Goal: Task Accomplishment & Management: Complete application form

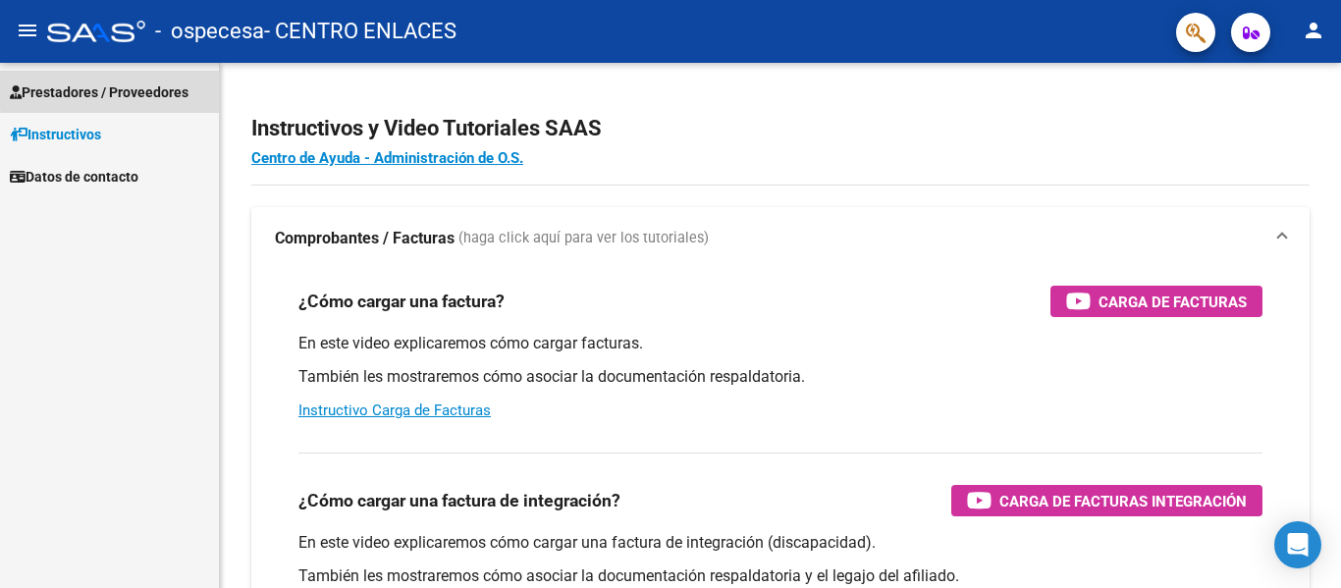
click at [157, 85] on span "Prestadores / Proveedores" at bounding box center [99, 92] width 179 height 22
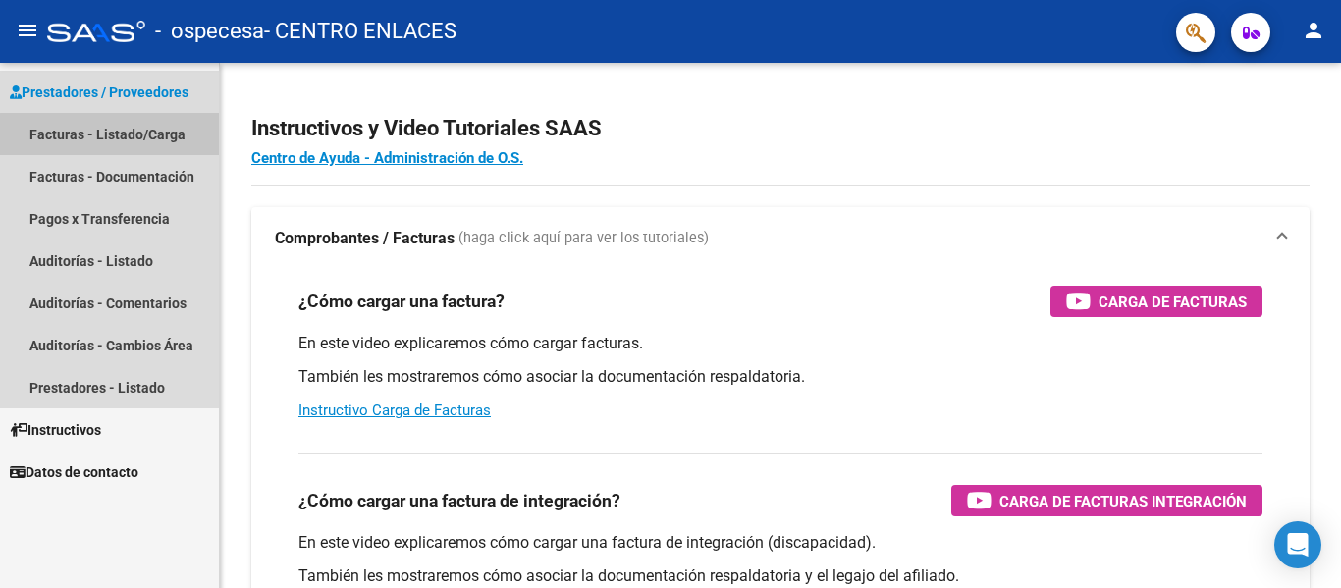
click at [132, 135] on link "Facturas - Listado/Carga" at bounding box center [109, 134] width 219 height 42
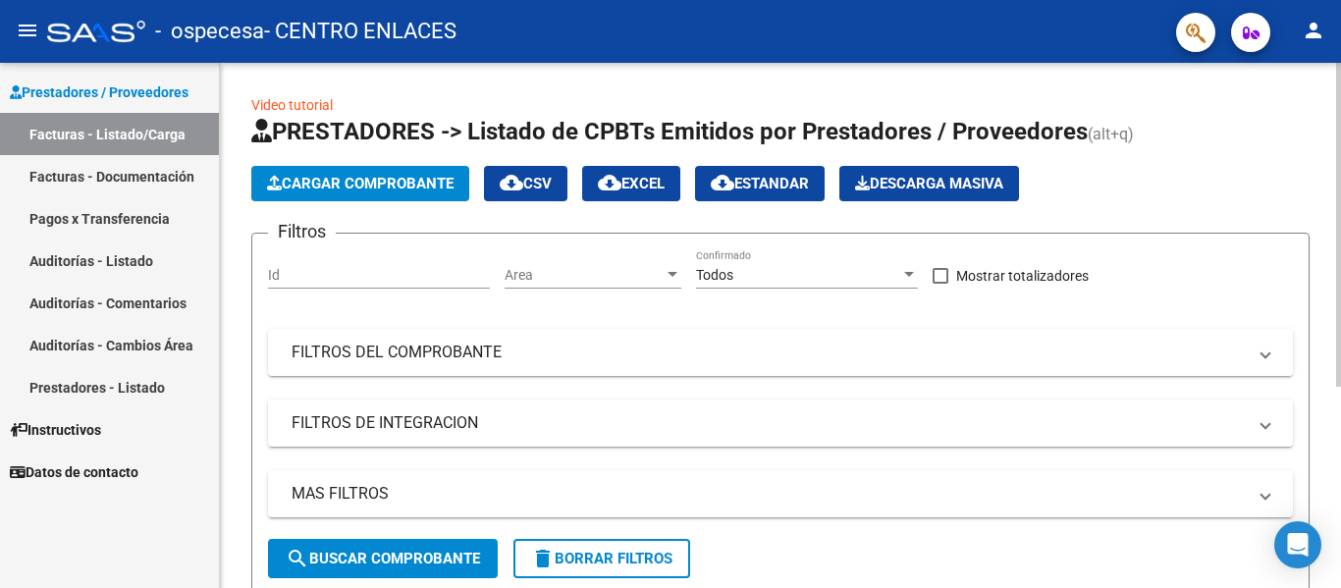
click at [388, 185] on span "Cargar Comprobante" at bounding box center [360, 184] width 187 height 18
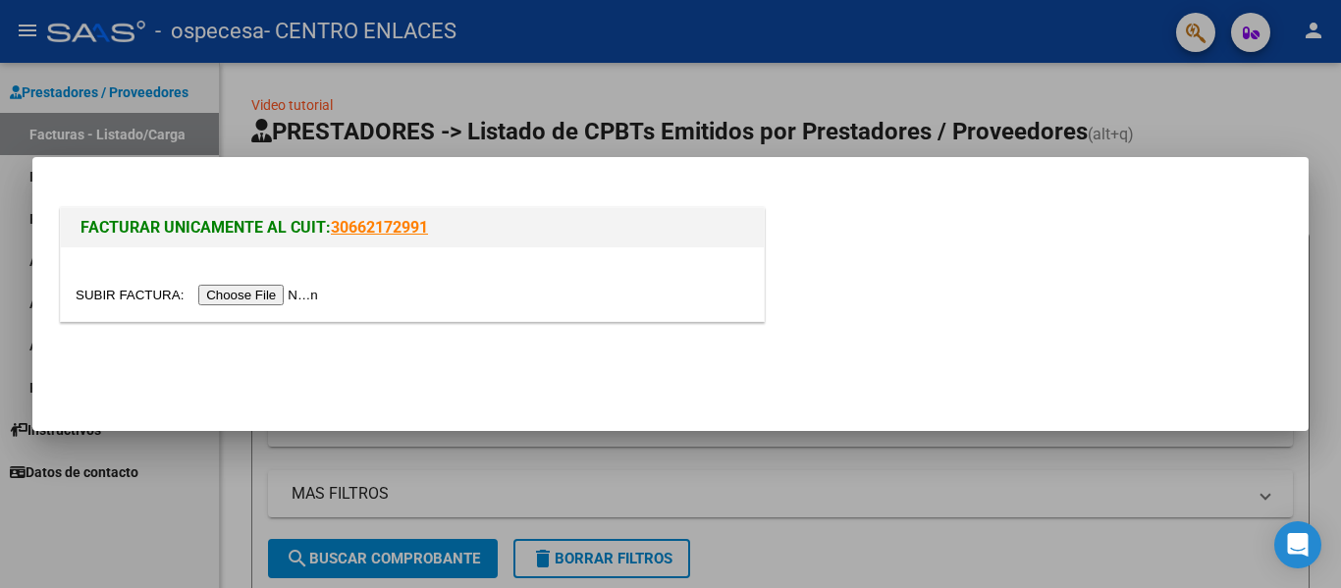
click at [285, 296] on input "file" at bounding box center [200, 295] width 248 height 21
click at [1340, 121] on div at bounding box center [670, 294] width 1341 height 588
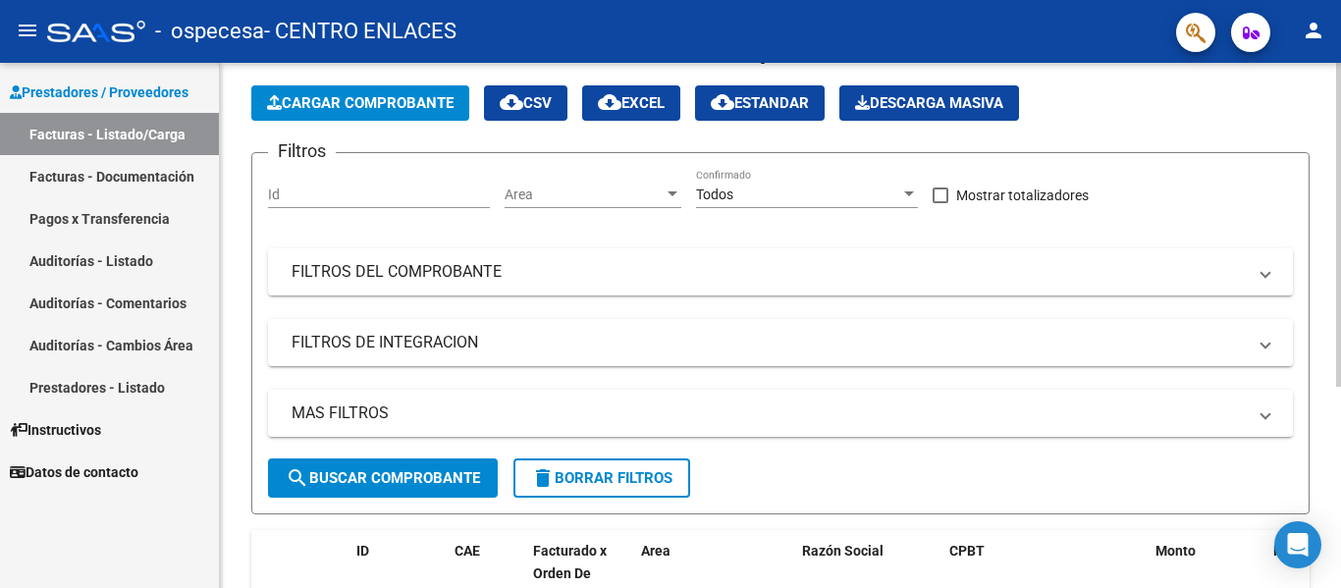
scroll to position [327, 0]
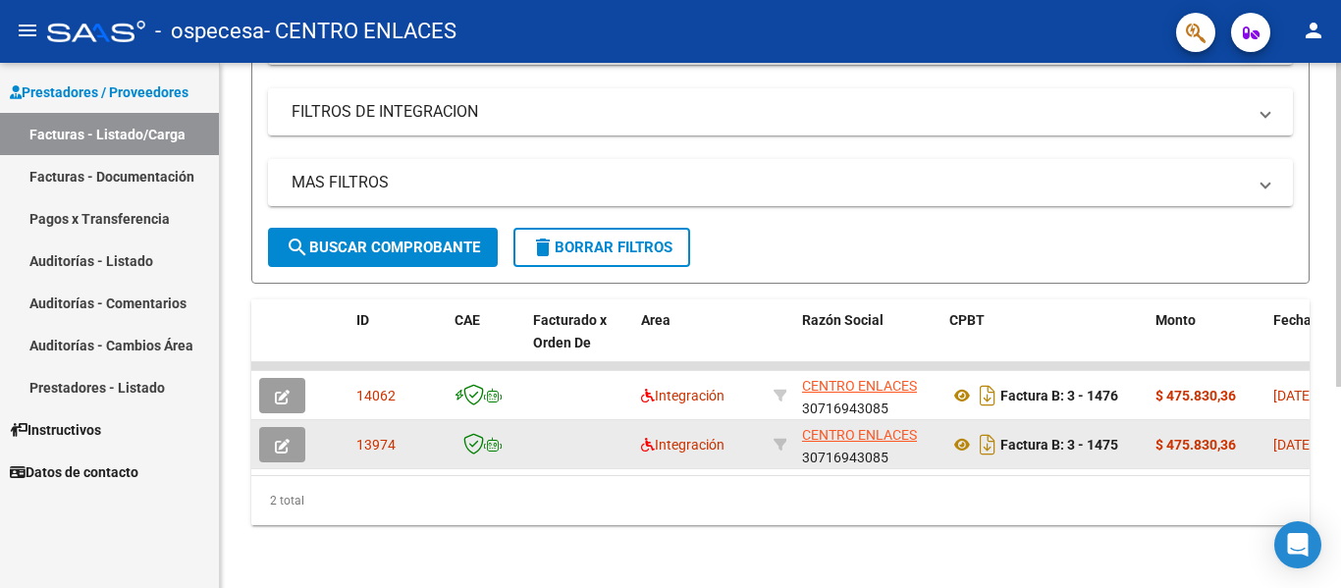
click at [287, 439] on icon "button" at bounding box center [282, 446] width 15 height 15
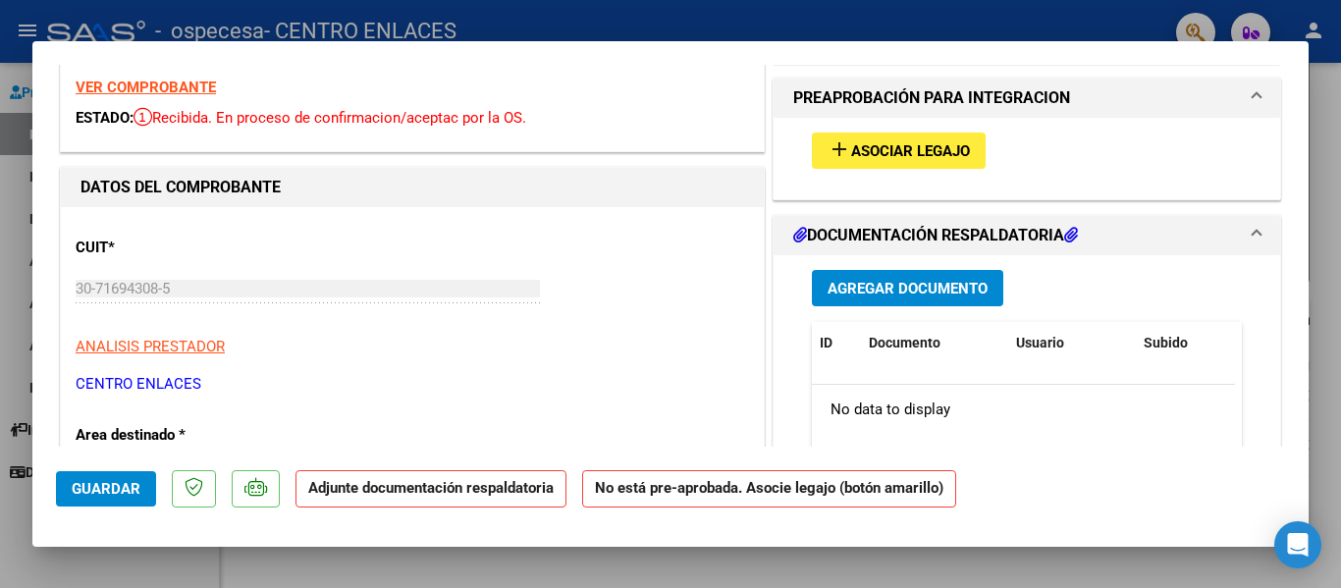
scroll to position [98, 0]
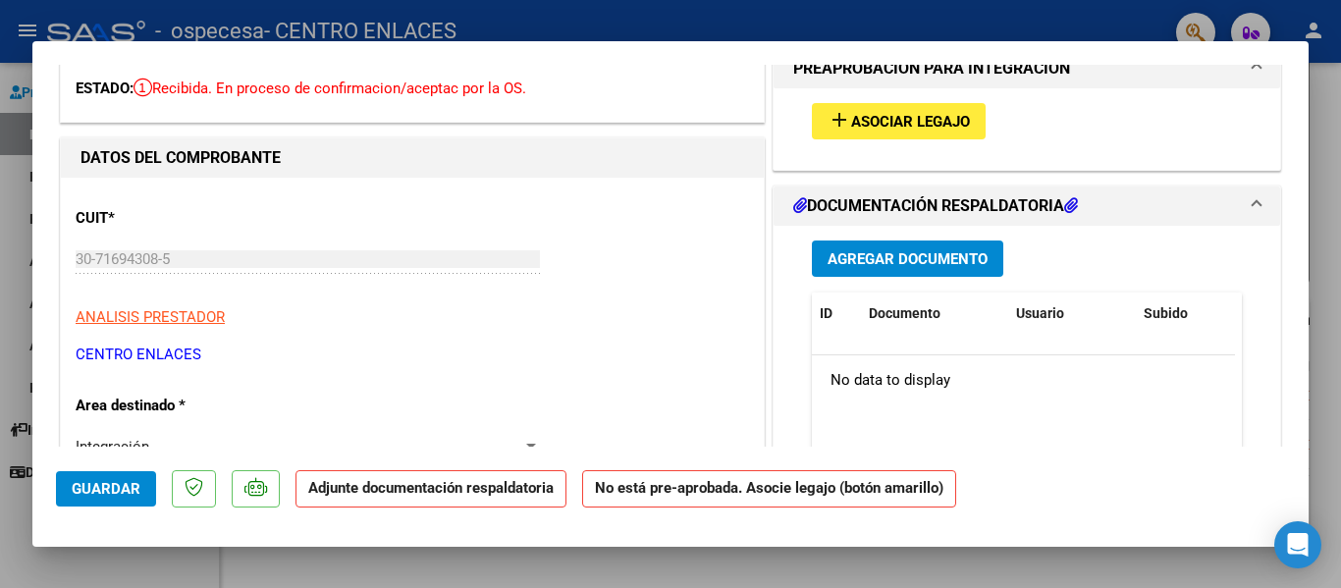
click at [912, 122] on span "Asociar Legajo" at bounding box center [910, 122] width 119 height 18
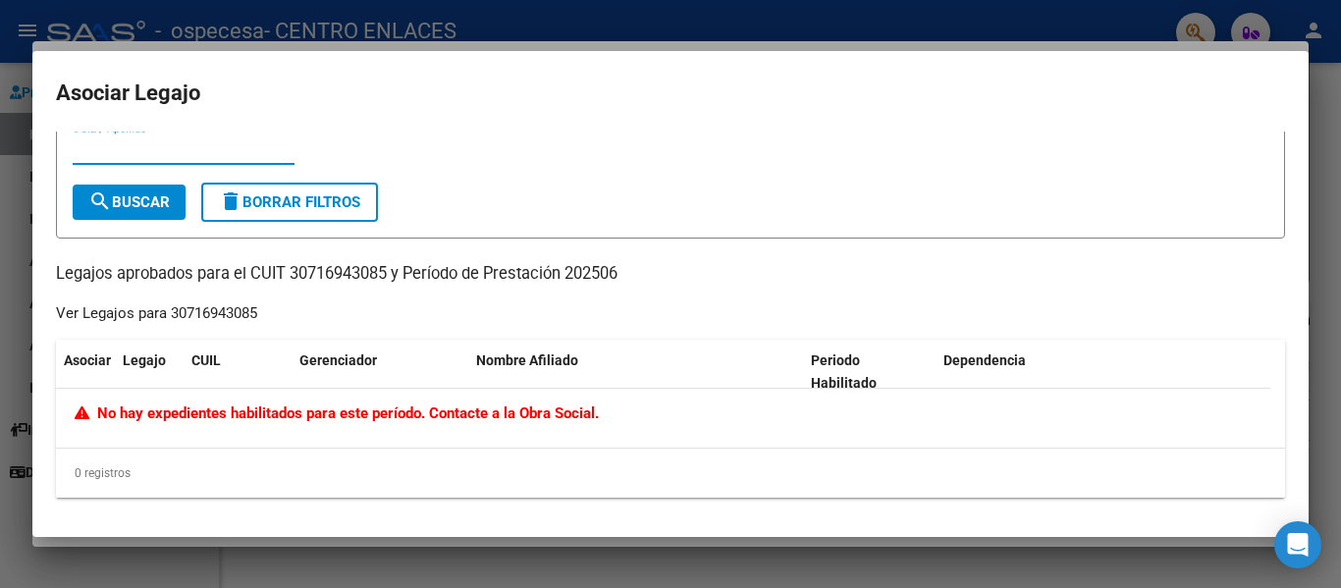
scroll to position [0, 0]
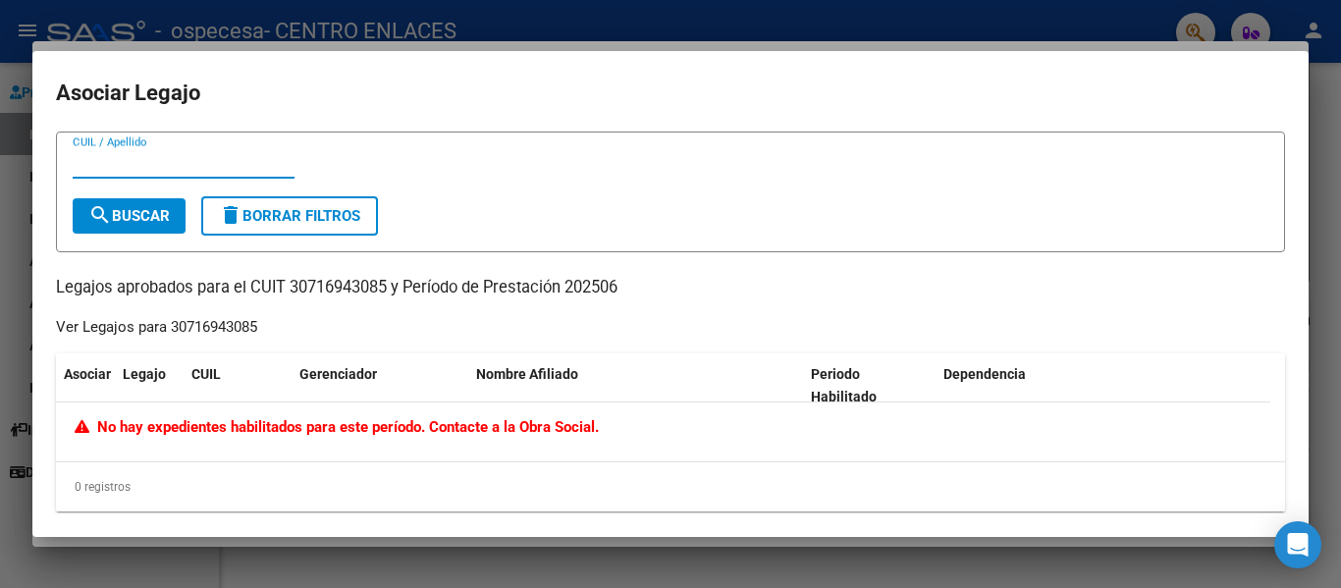
click at [1340, 121] on div at bounding box center [670, 294] width 1341 height 588
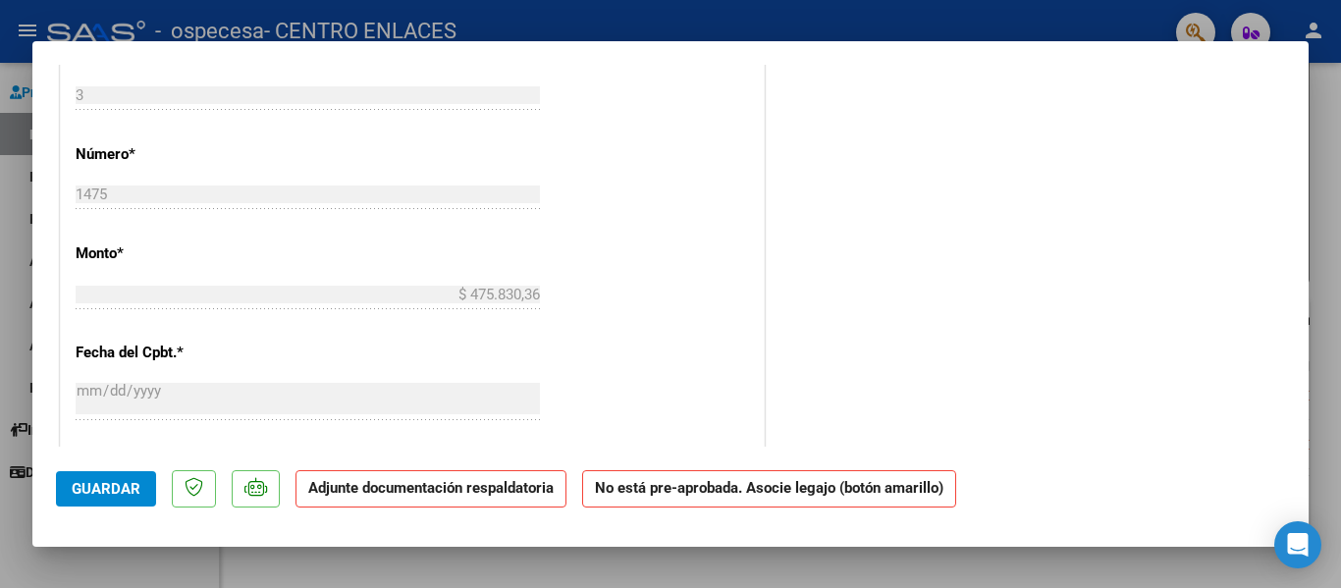
scroll to position [1252, 0]
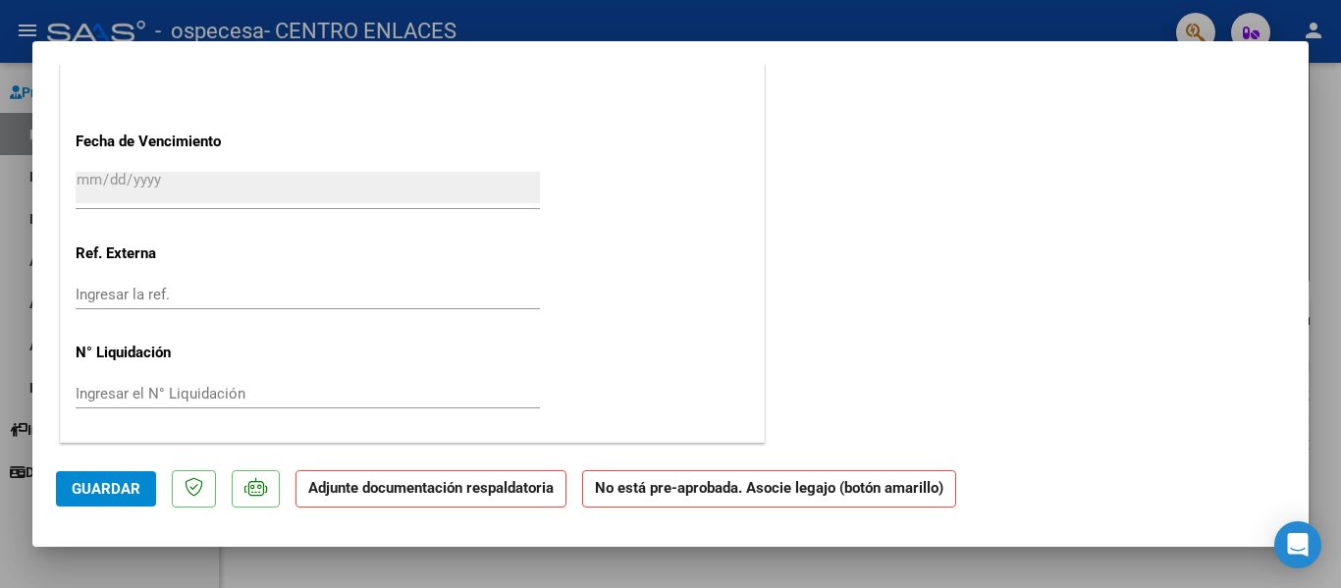
click at [1334, 95] on div at bounding box center [670, 294] width 1341 height 588
type input "$ 0,00"
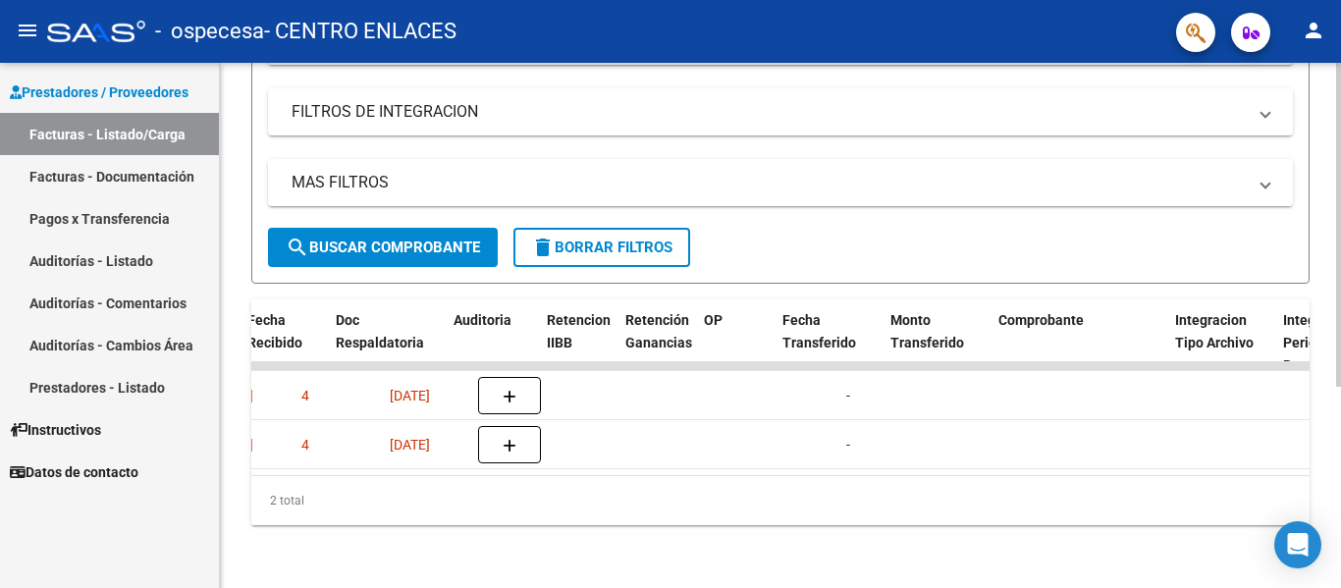
scroll to position [0, 1214]
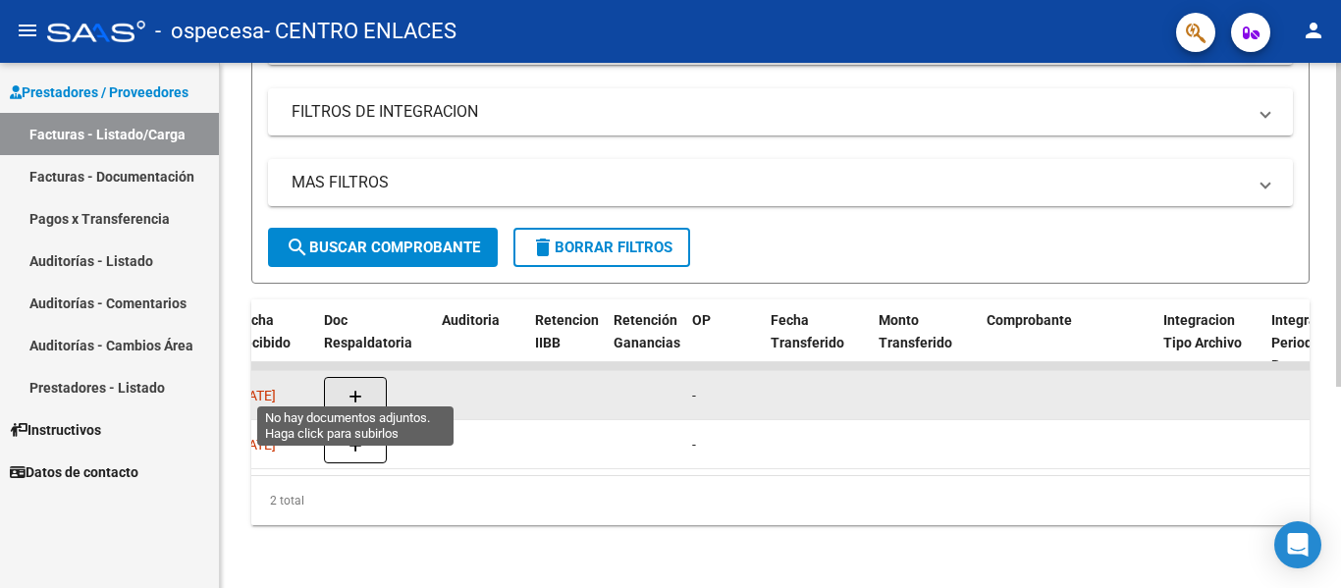
click at [352, 390] on icon "button" at bounding box center [356, 397] width 14 height 15
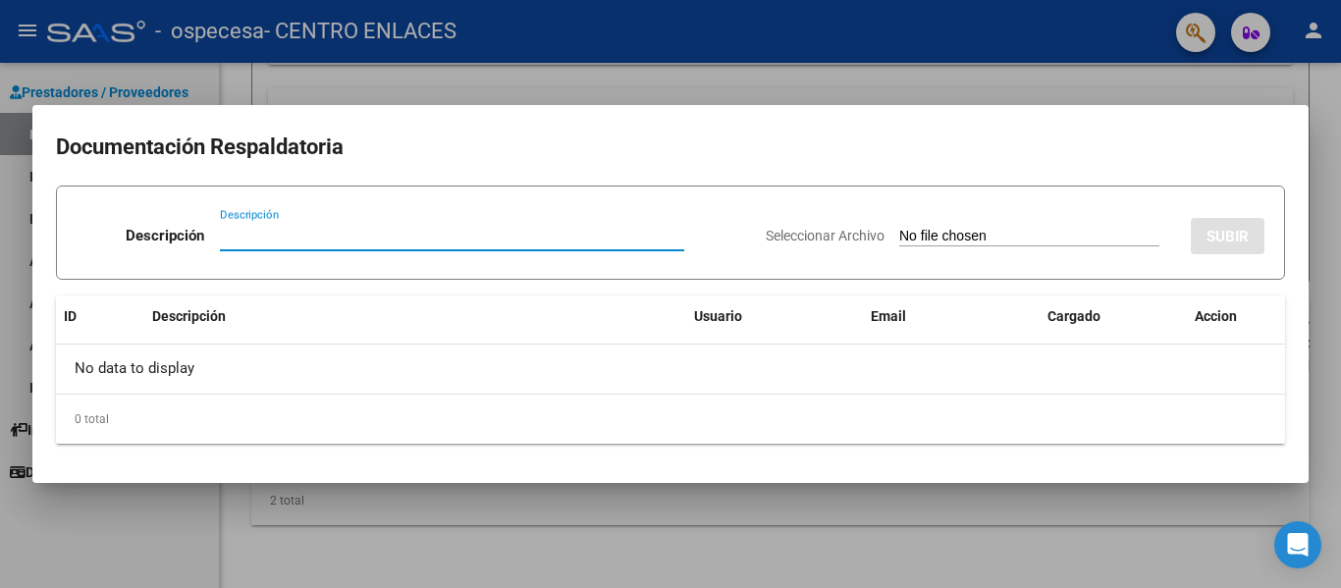
click at [1340, 167] on div at bounding box center [670, 294] width 1341 height 588
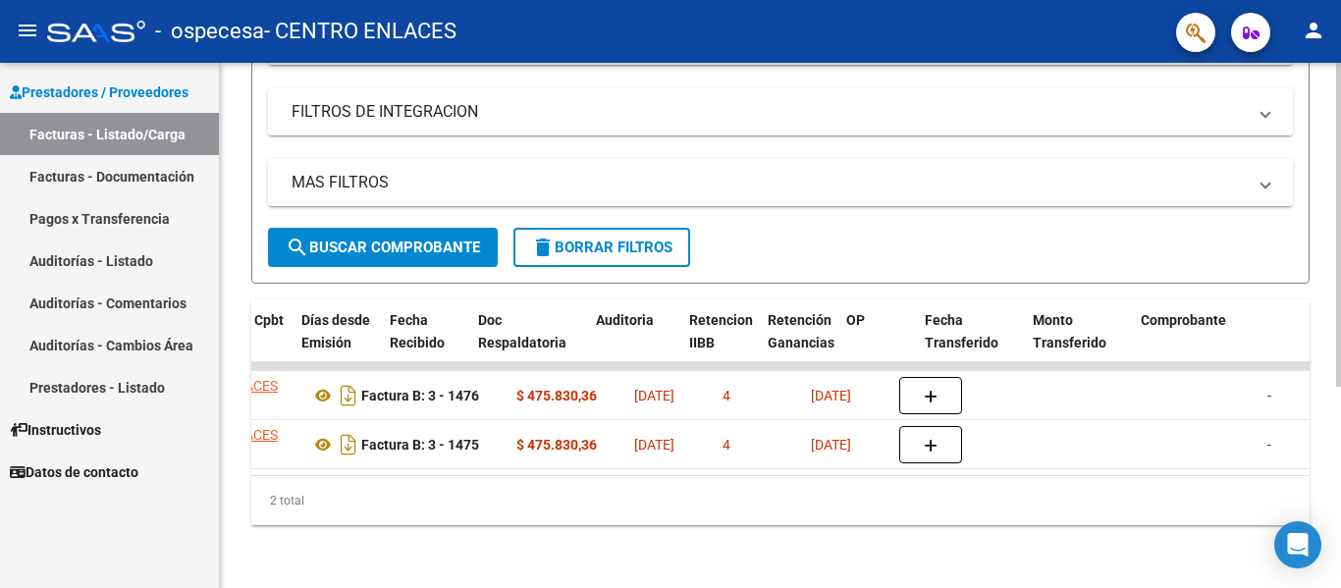
scroll to position [0, 0]
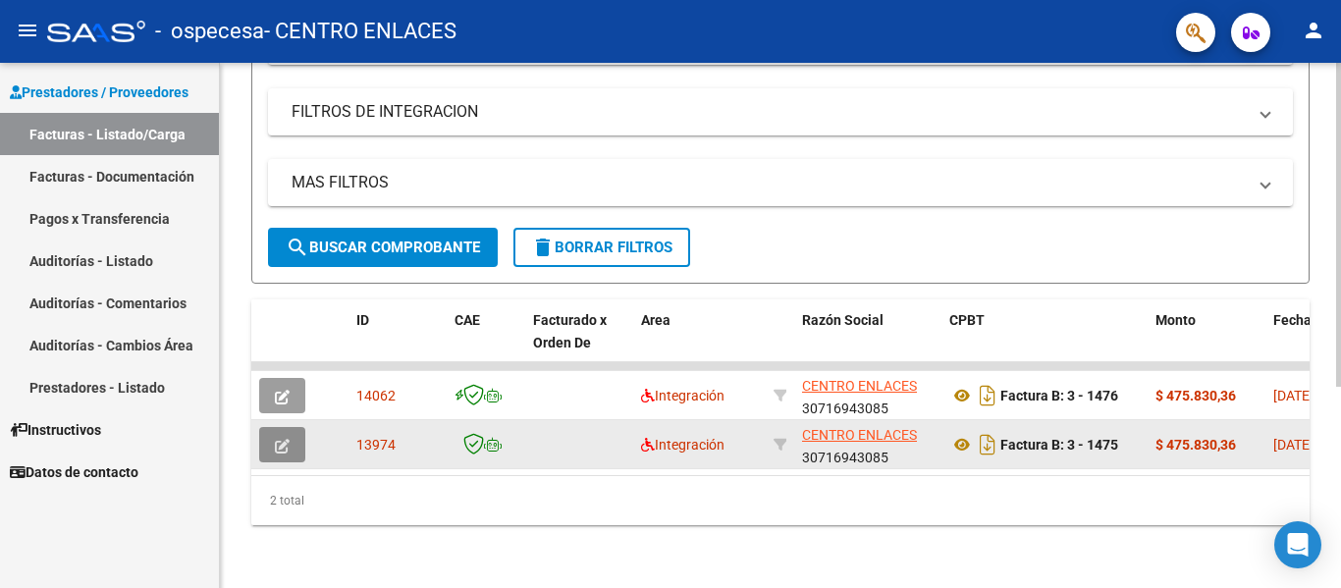
click at [290, 430] on button "button" at bounding box center [282, 444] width 46 height 35
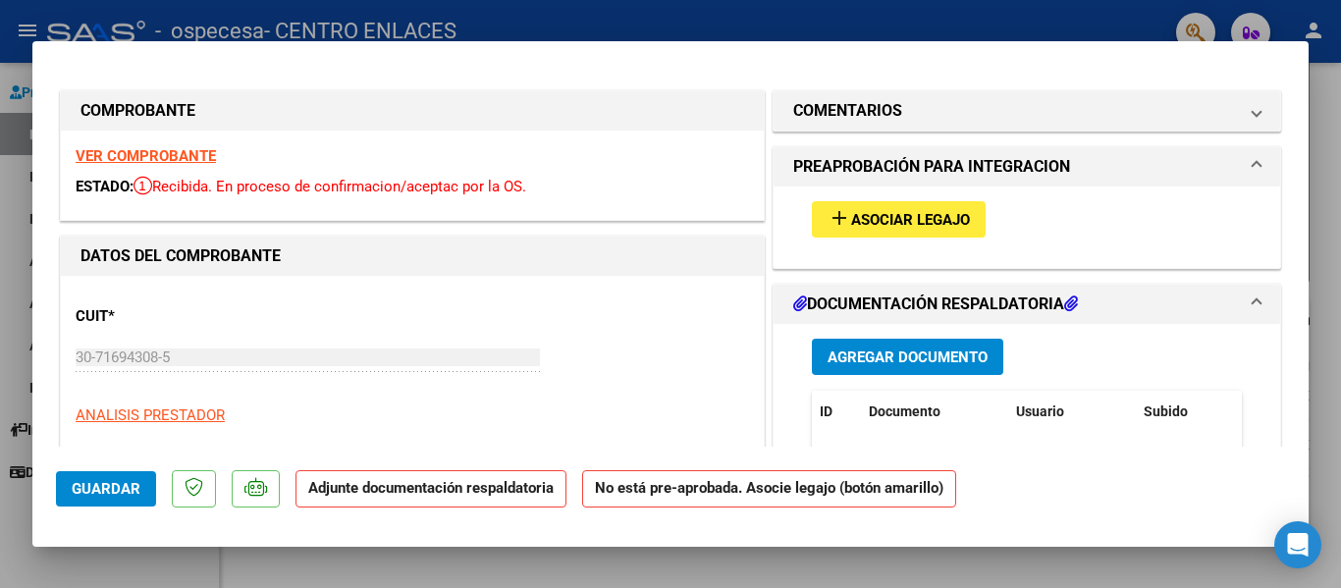
click at [923, 218] on span "Asociar Legajo" at bounding box center [910, 220] width 119 height 18
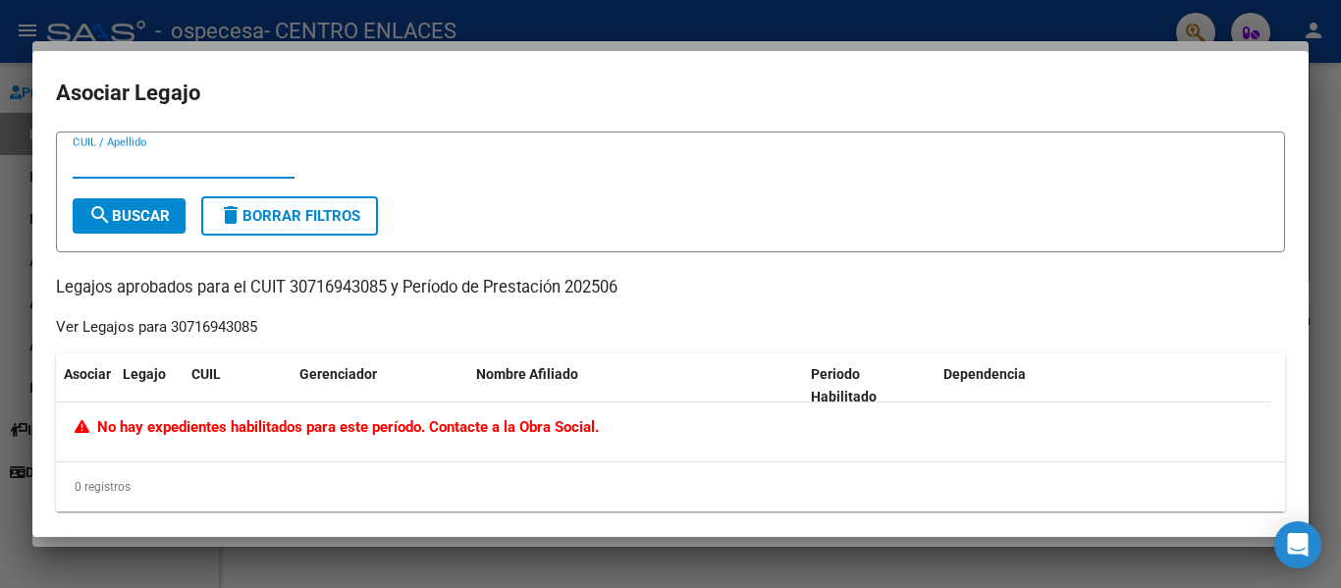
click at [1335, 114] on div at bounding box center [670, 294] width 1341 height 588
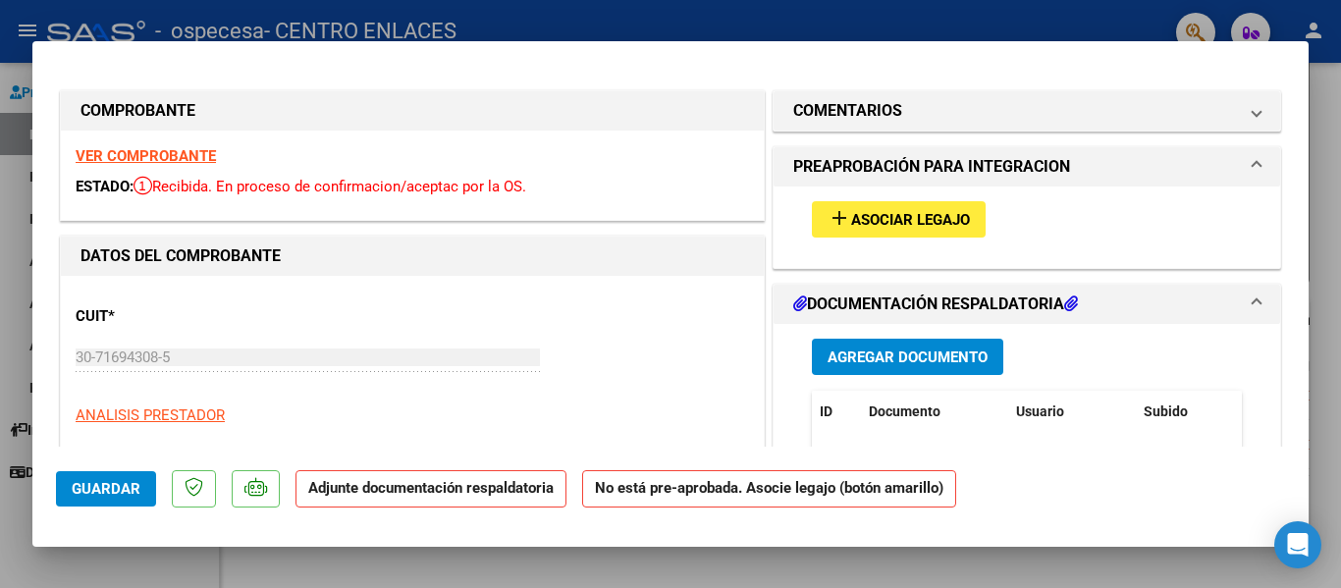
click at [1324, 226] on div at bounding box center [670, 294] width 1341 height 588
type input "$ 0,00"
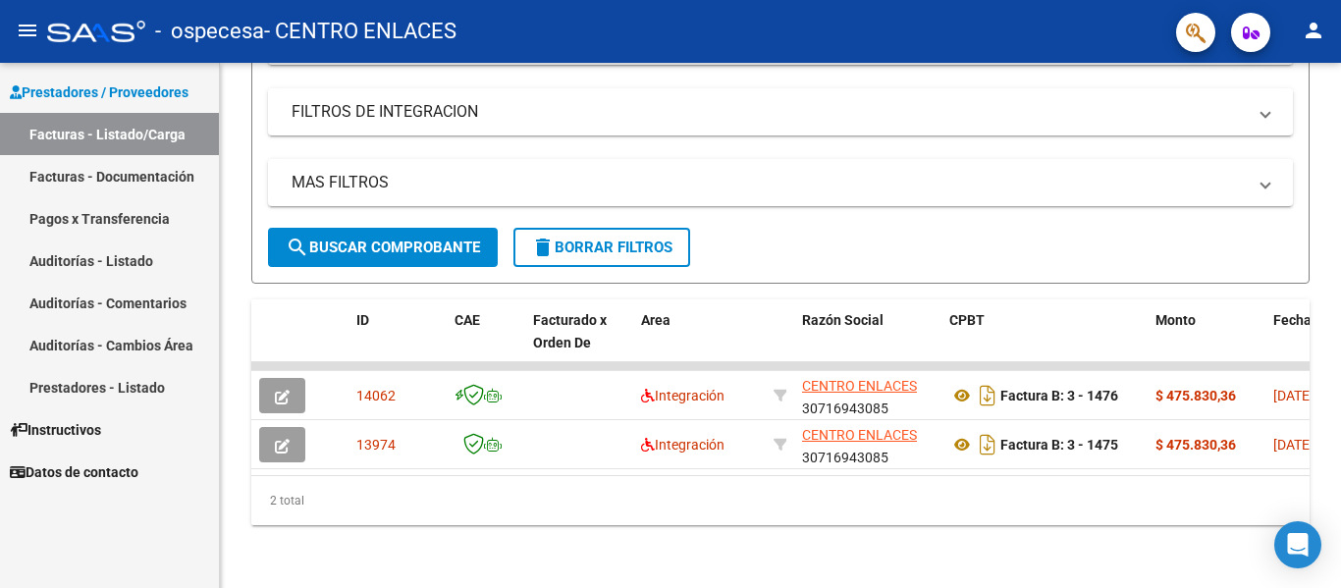
click at [1308, 28] on mat-icon "person" at bounding box center [1314, 31] width 24 height 24
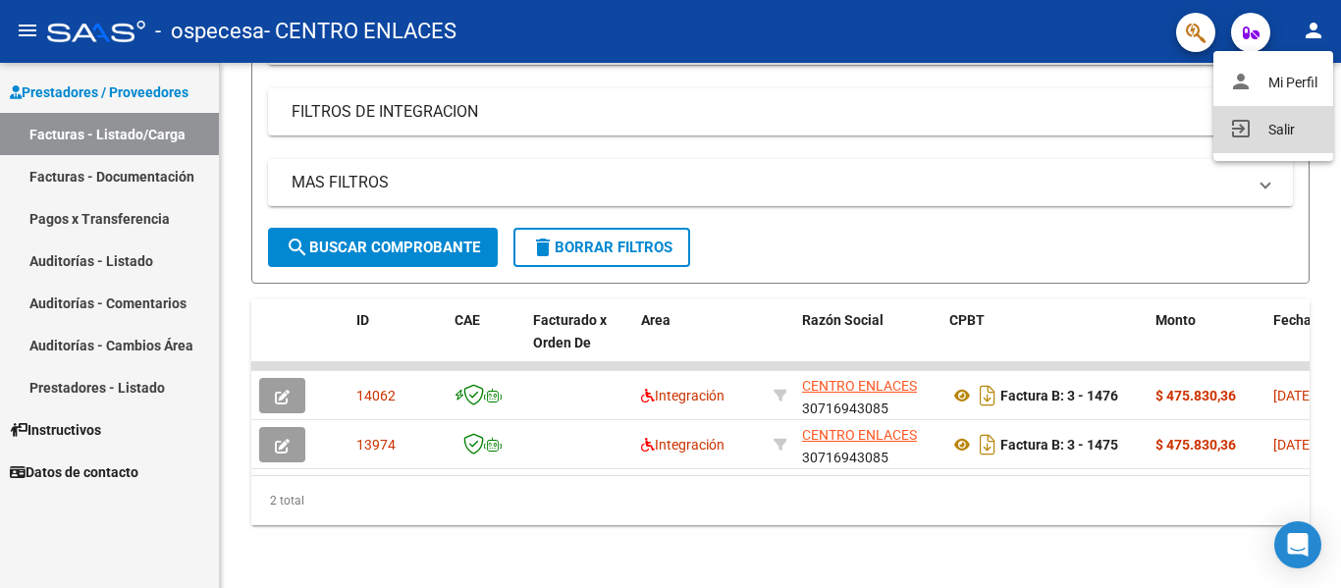
click at [1286, 125] on button "exit_to_app Salir" at bounding box center [1273, 129] width 120 height 47
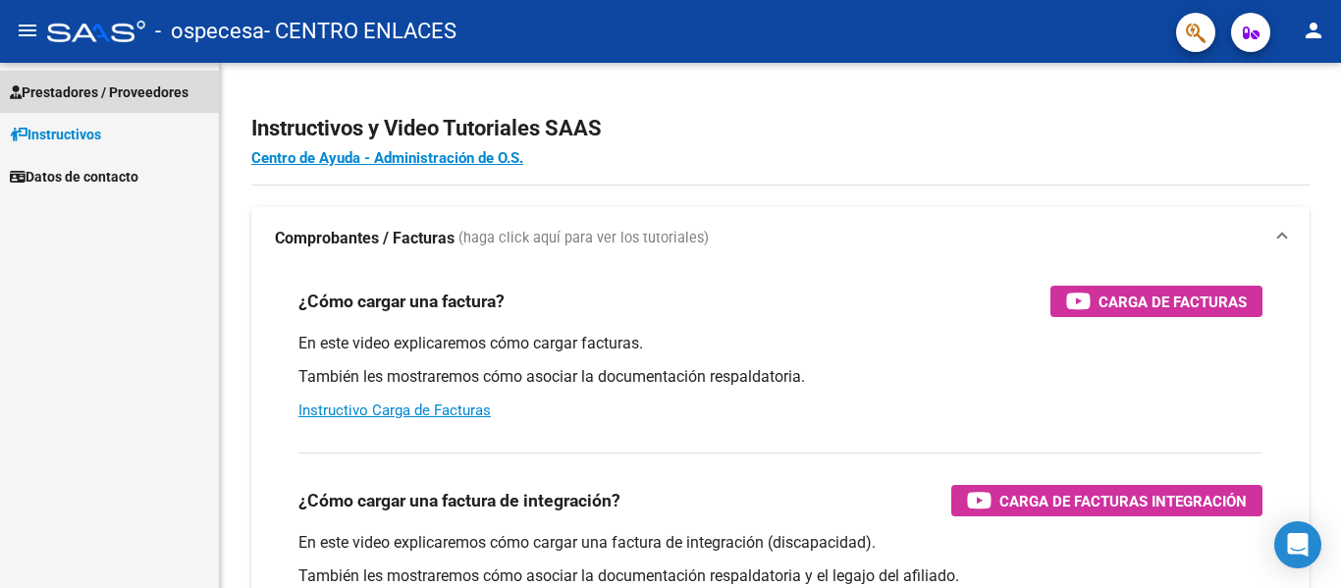
click at [95, 92] on span "Prestadores / Proveedores" at bounding box center [99, 92] width 179 height 22
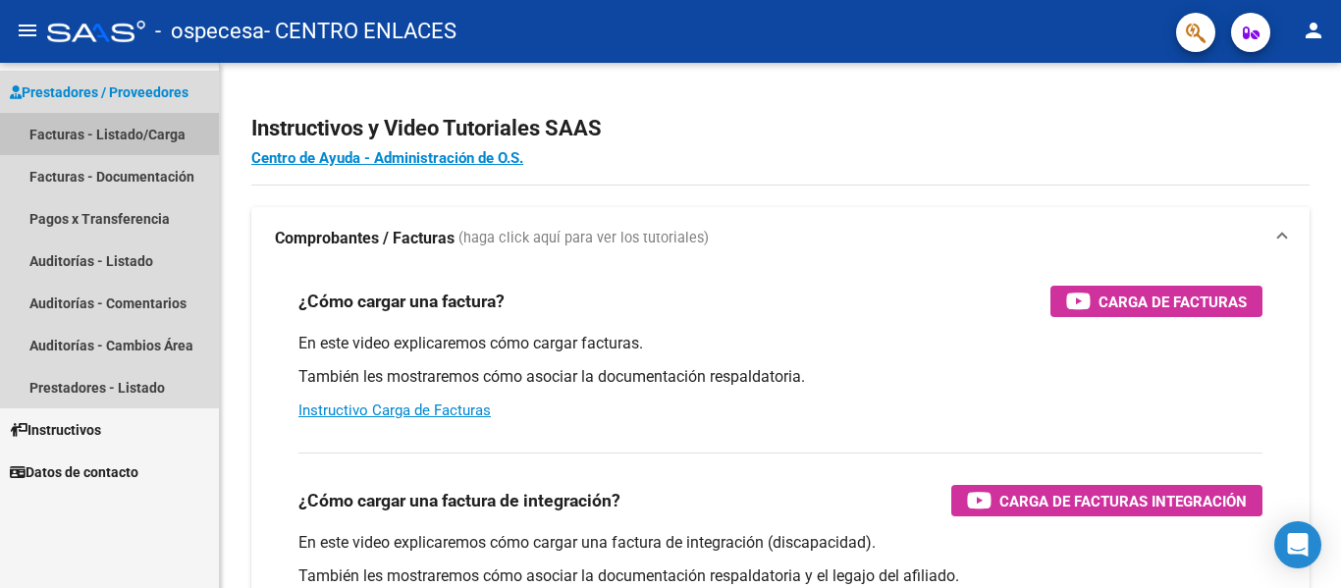
click at [125, 132] on link "Facturas - Listado/Carga" at bounding box center [109, 134] width 219 height 42
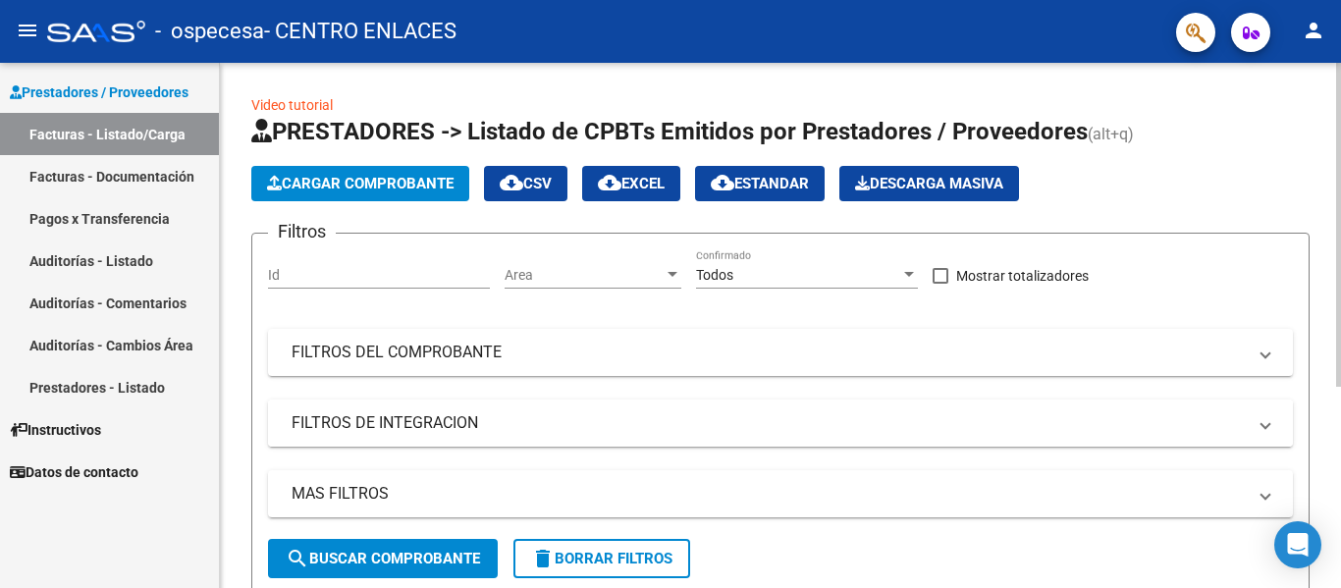
scroll to position [327, 0]
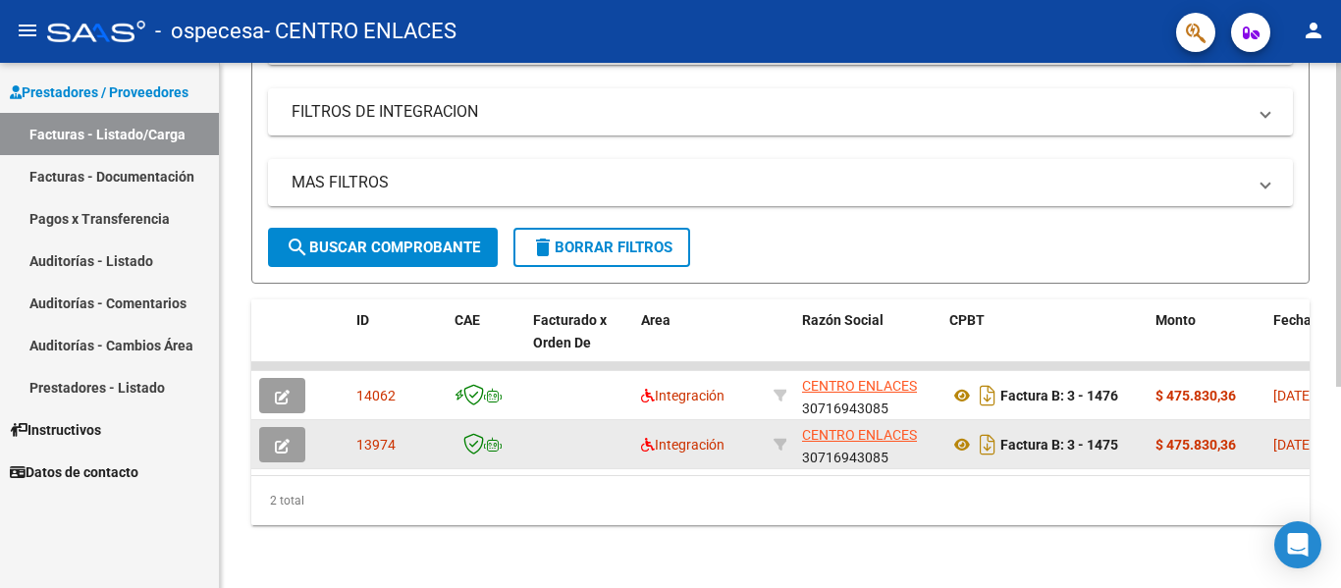
click at [284, 439] on icon "button" at bounding box center [282, 446] width 15 height 15
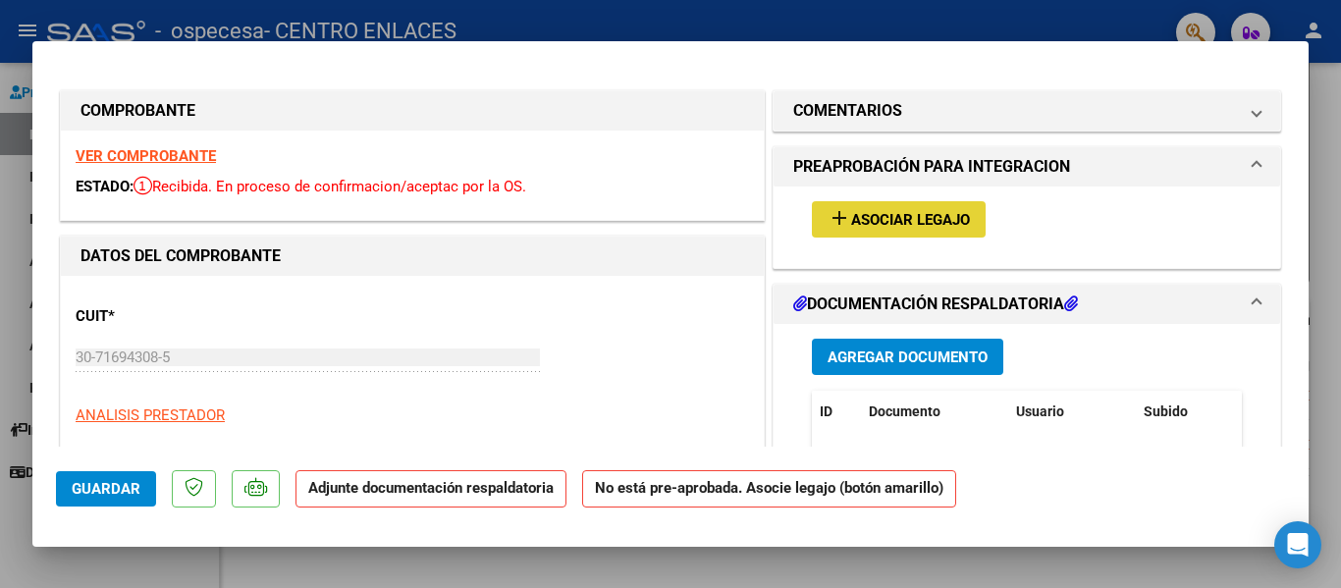
click at [851, 220] on span "Asociar Legajo" at bounding box center [910, 220] width 119 height 18
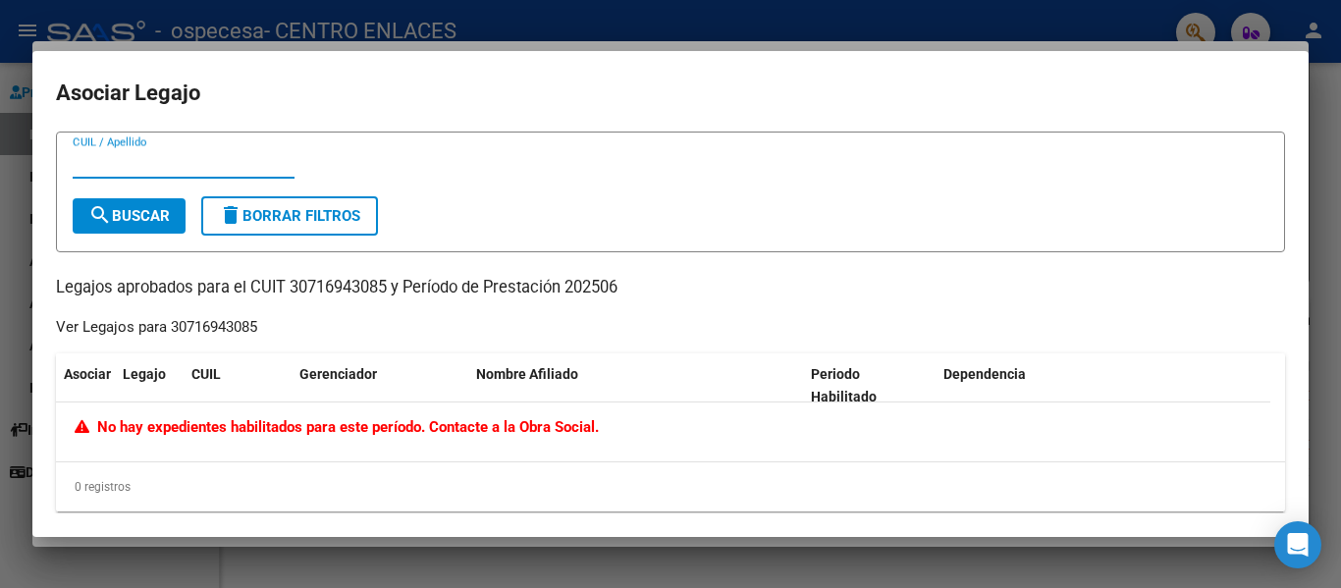
click at [1340, 90] on div at bounding box center [670, 294] width 1341 height 588
